Goal: Task Accomplishment & Management: Manage account settings

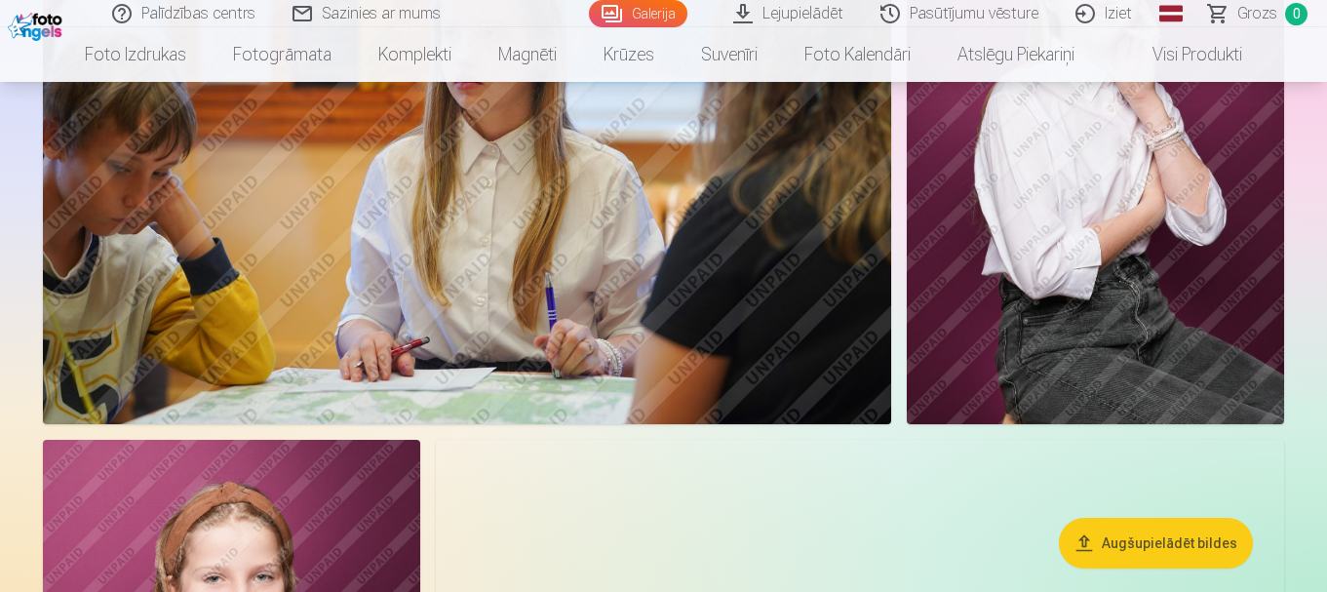
scroll to position [3511, 0]
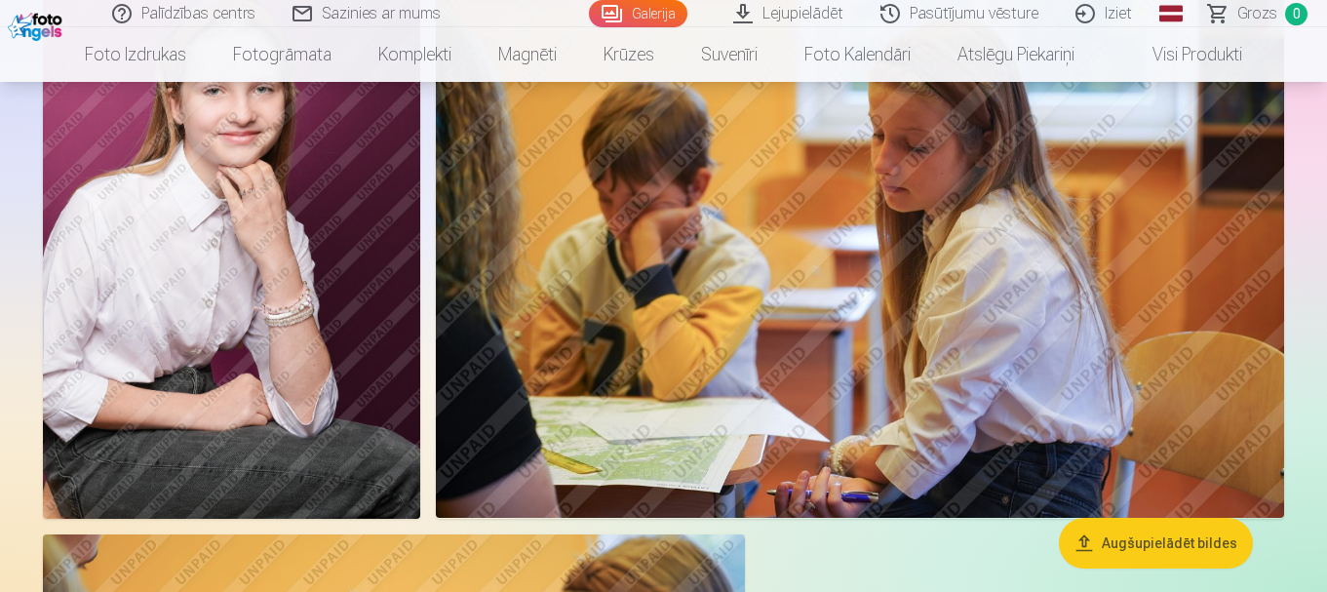
click at [1189, 530] on button "Augšupielādēt bildes" at bounding box center [1156, 543] width 194 height 51
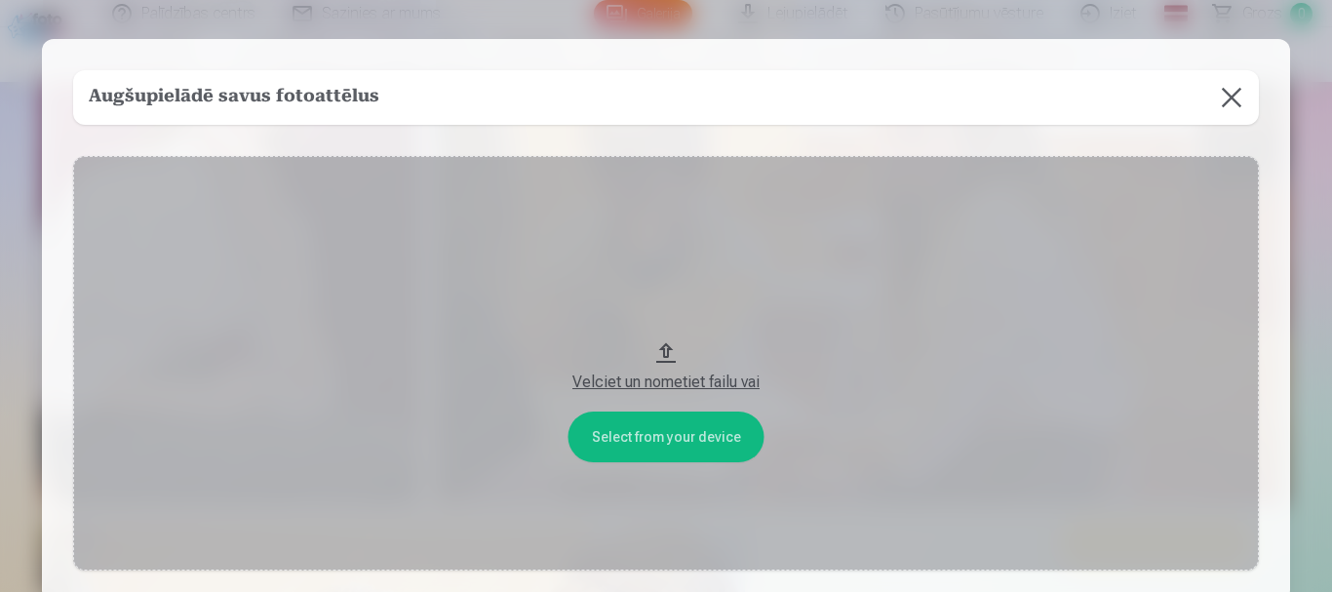
click at [1231, 93] on button at bounding box center [1231, 97] width 55 height 55
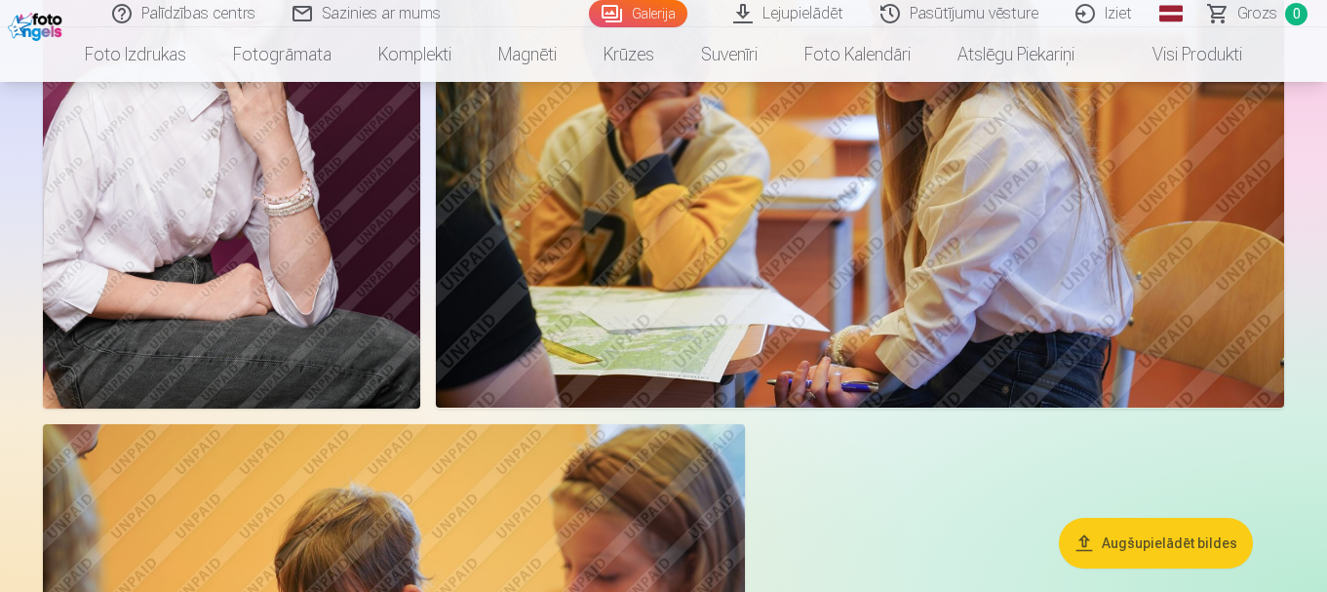
scroll to position [3133, 0]
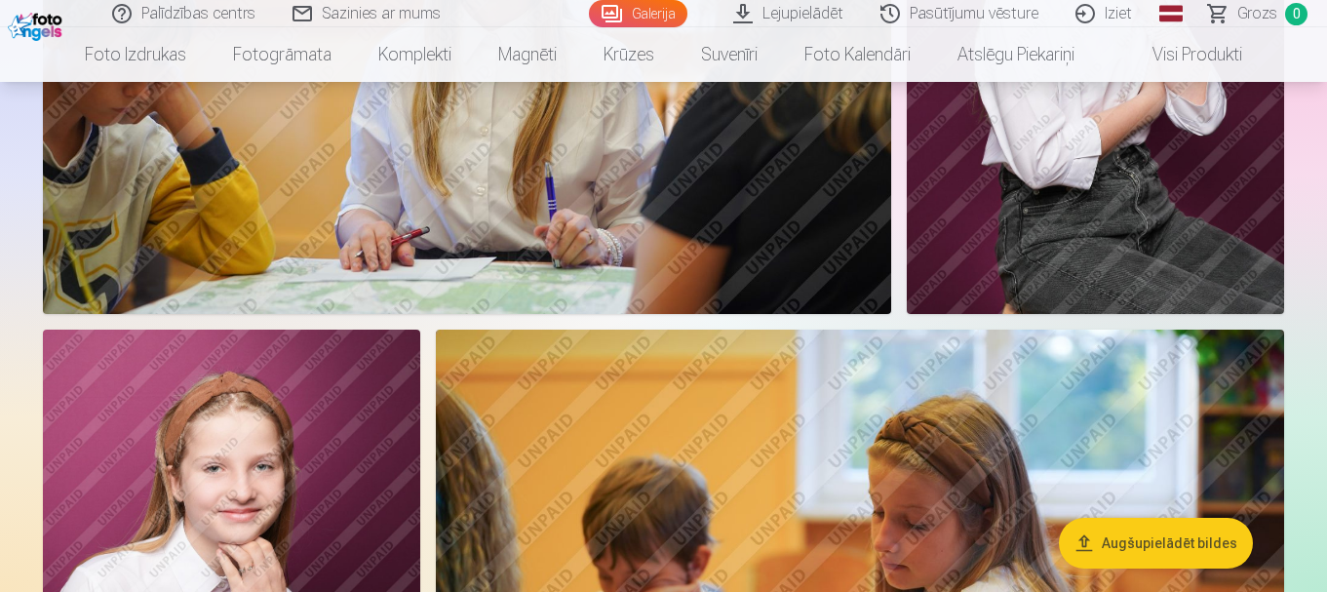
click at [984, 15] on link "Pasūtījumu vēsture" at bounding box center [960, 13] width 195 height 27
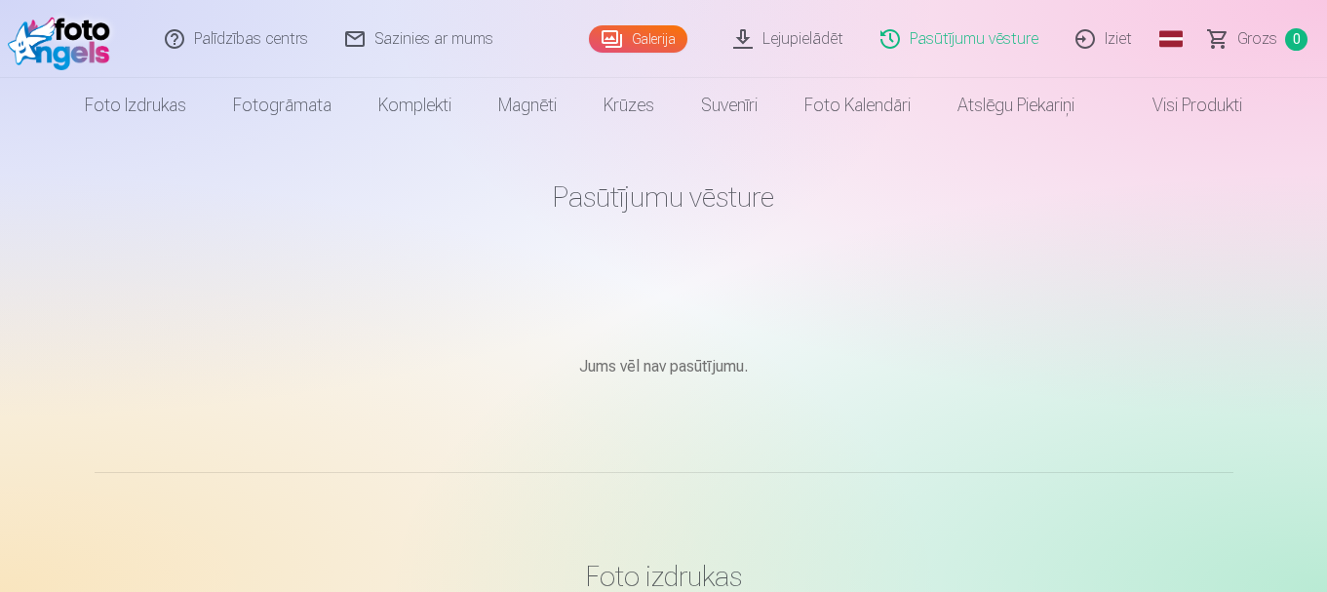
click at [1121, 29] on link "Iziet" at bounding box center [1105, 39] width 94 height 78
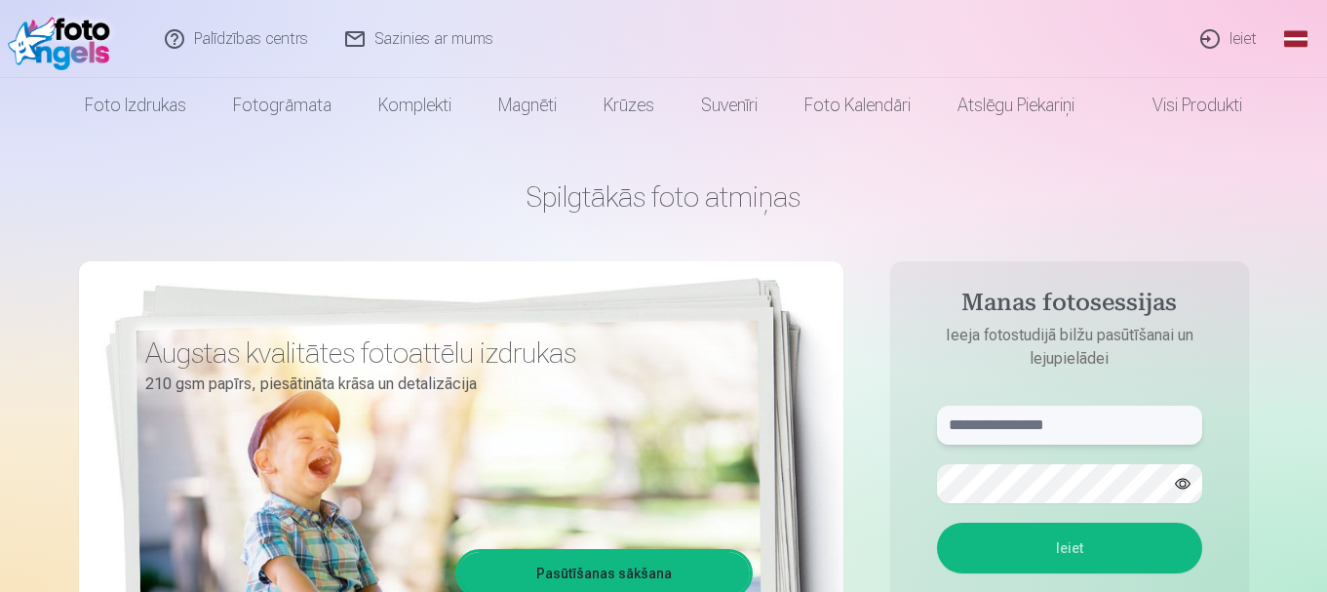
click at [997, 418] on input "text" at bounding box center [1069, 425] width 265 height 39
type input "**********"
click at [1094, 545] on button "Ieiet" at bounding box center [1069, 548] width 265 height 51
